Goal: Find specific page/section: Find specific page/section

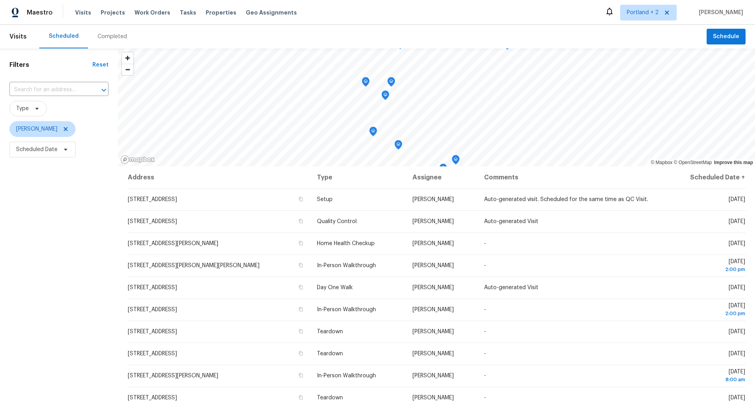
click at [108, 34] on div "Completed" at bounding box center [113, 37] width 30 height 8
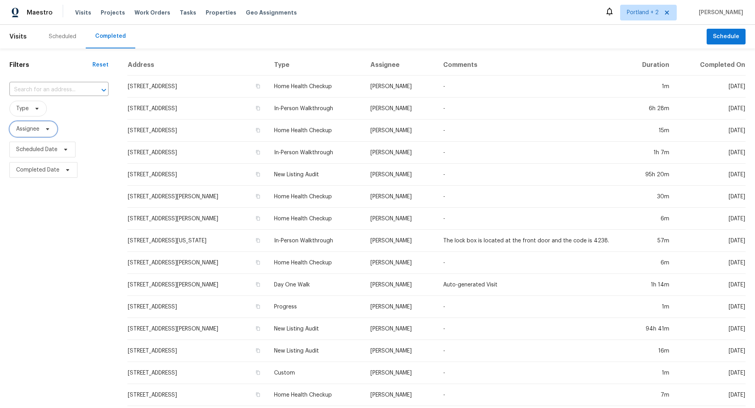
click at [48, 130] on icon at bounding box center [47, 129] width 6 height 6
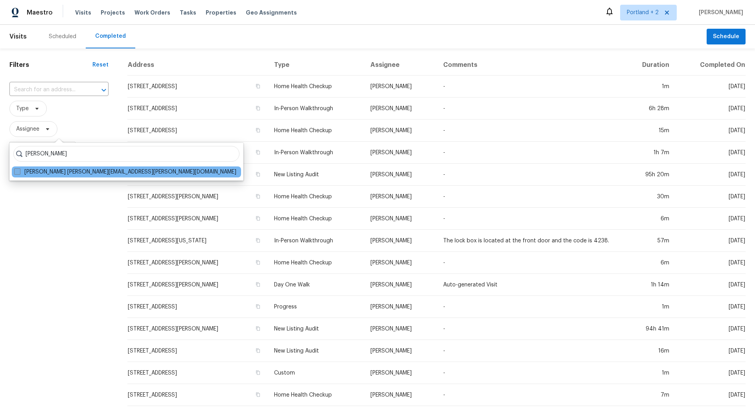
type input "[PERSON_NAME]"
click at [16, 170] on span at bounding box center [17, 171] width 6 height 6
click at [16, 170] on input "[PERSON_NAME] [PERSON_NAME][EMAIL_ADDRESS][PERSON_NAME][DOMAIN_NAME]" at bounding box center [16, 170] width 5 height 5
checkbox input "true"
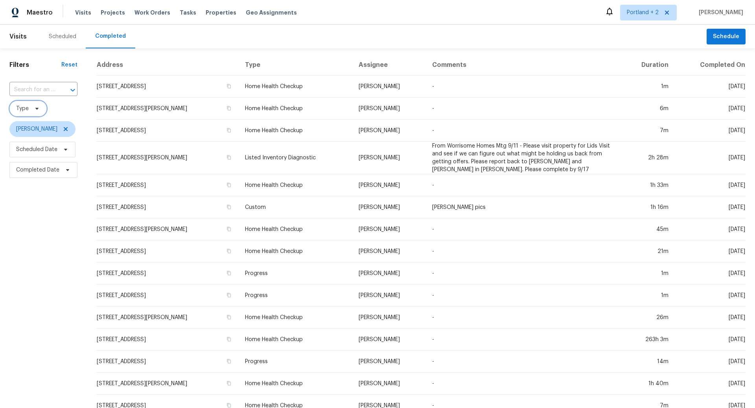
click at [37, 107] on icon at bounding box center [37, 108] width 6 height 6
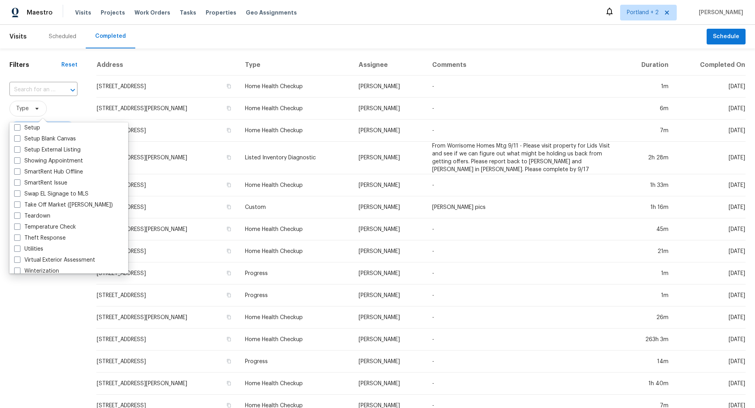
scroll to position [666, 0]
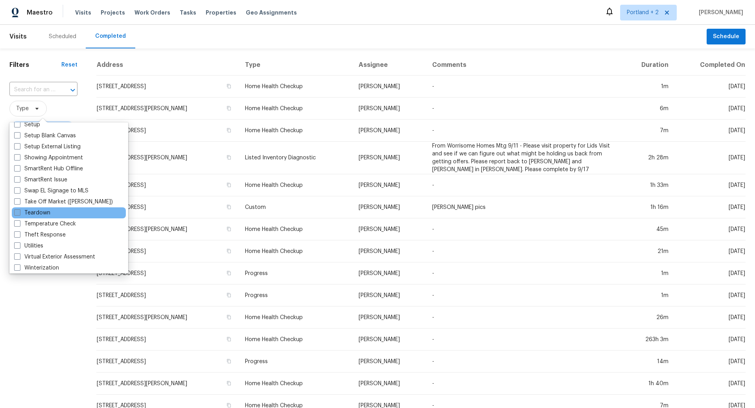
click at [19, 211] on span at bounding box center [17, 212] width 6 height 6
click at [19, 211] on input "Teardown" at bounding box center [16, 211] width 5 height 5
checkbox input "true"
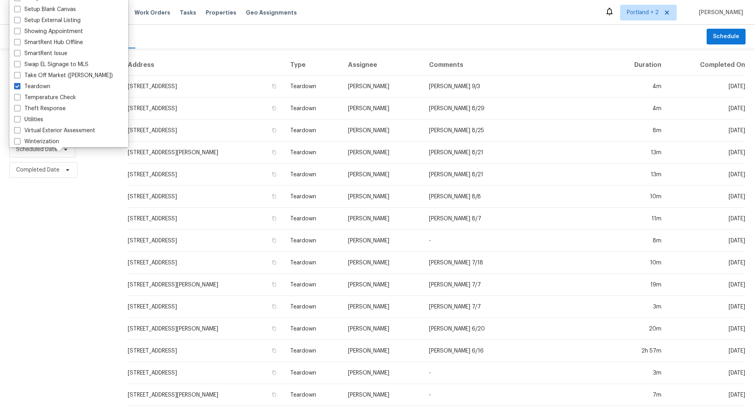
click at [50, 220] on div "Filters Reset ​ Teardown [PERSON_NAME] Scheduled Date Completed Date" at bounding box center [59, 292] width 118 height 489
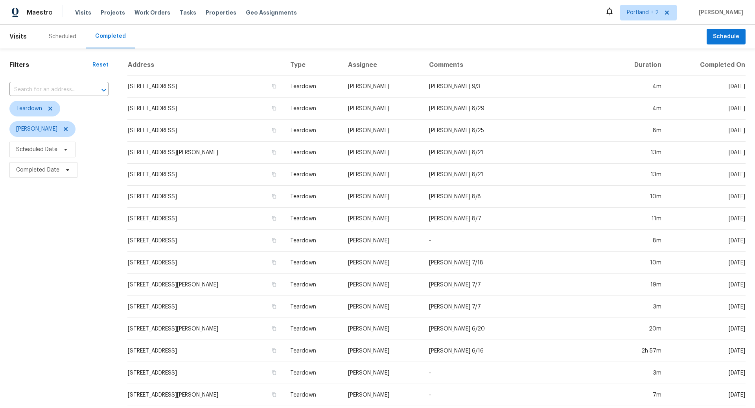
click at [62, 34] on div "Scheduled" at bounding box center [63, 37] width 28 height 8
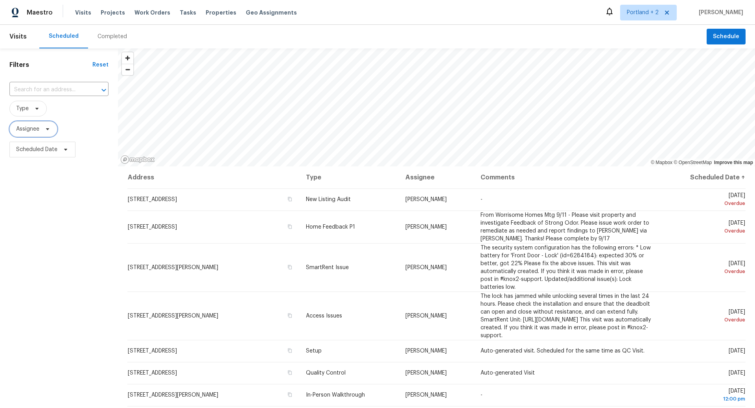
click at [47, 130] on icon at bounding box center [47, 129] width 6 height 6
type input "[PERSON_NAME]"
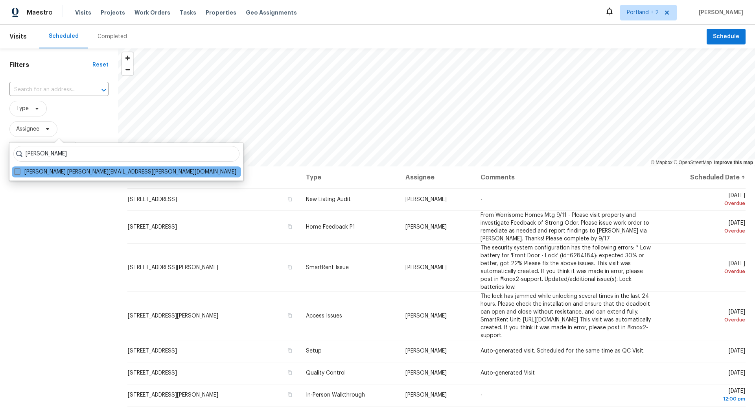
click at [16, 170] on span at bounding box center [17, 171] width 6 height 6
click at [16, 170] on input "[PERSON_NAME] [PERSON_NAME][EMAIL_ADDRESS][PERSON_NAME][DOMAIN_NAME]" at bounding box center [16, 170] width 5 height 5
checkbox input "true"
